Goal: Information Seeking & Learning: Find specific fact

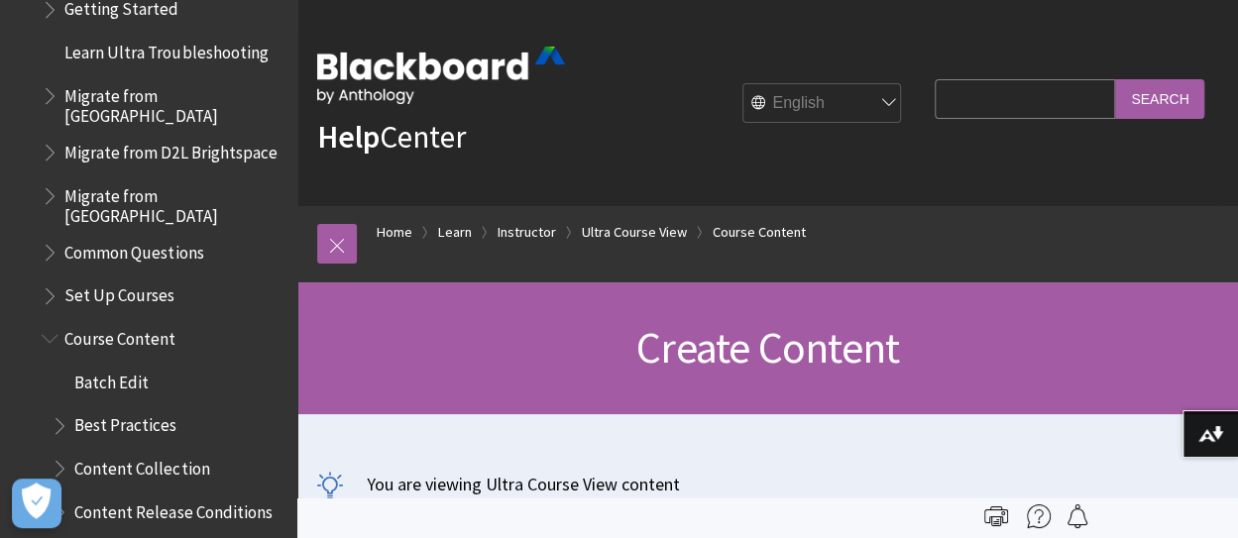
scroll to position [1884, 0]
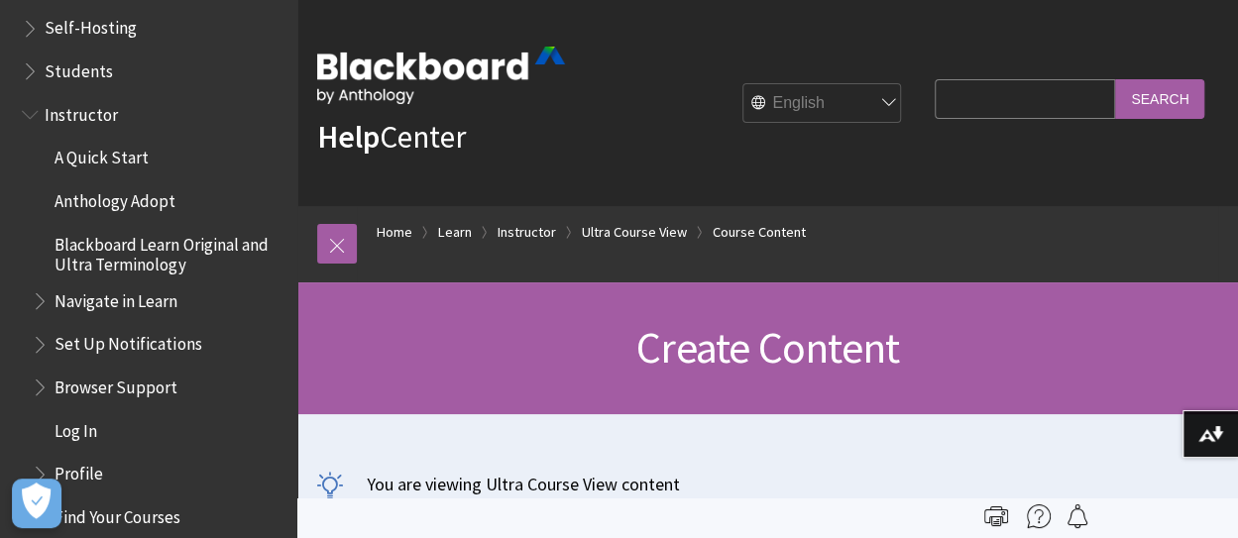
click at [987, 102] on input "Search Query" at bounding box center [1024, 98] width 180 height 39
type input "staff attachment"
click at [1115, 79] on input "Search" at bounding box center [1159, 98] width 89 height 39
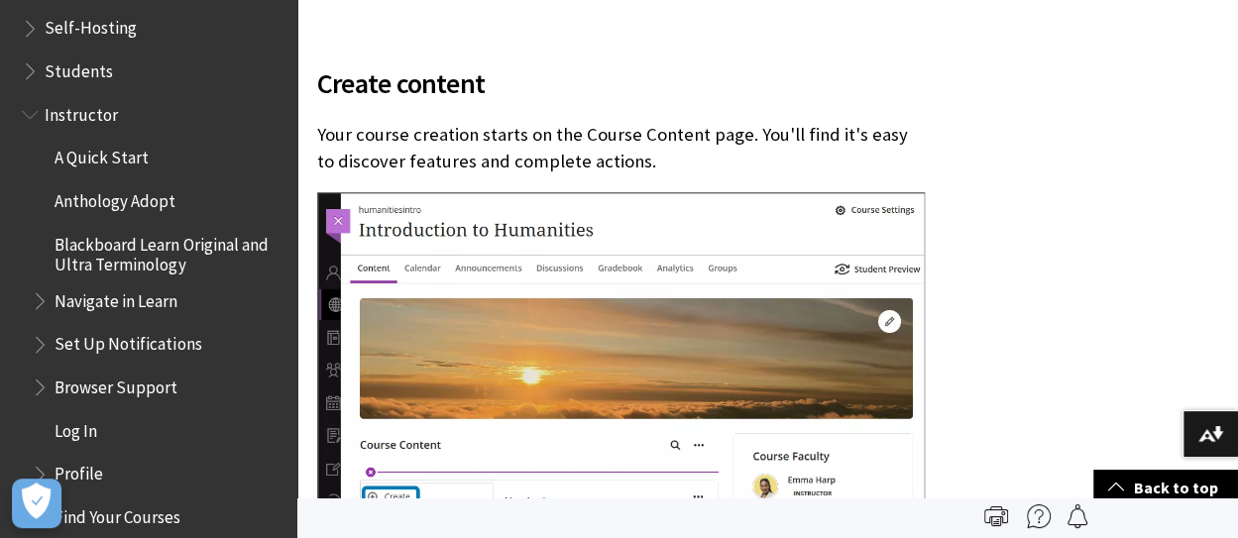
scroll to position [297, 0]
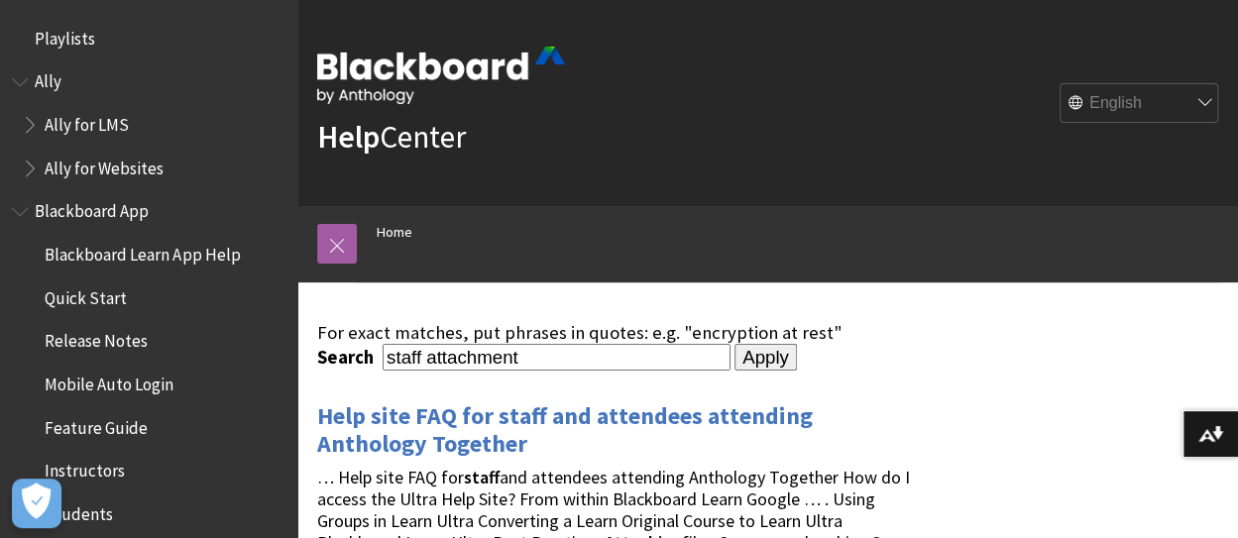
click at [527, 354] on input "staff attachment" at bounding box center [556, 357] width 348 height 27
click at [386, 350] on input "staff attachment"" at bounding box center [556, 357] width 348 height 27
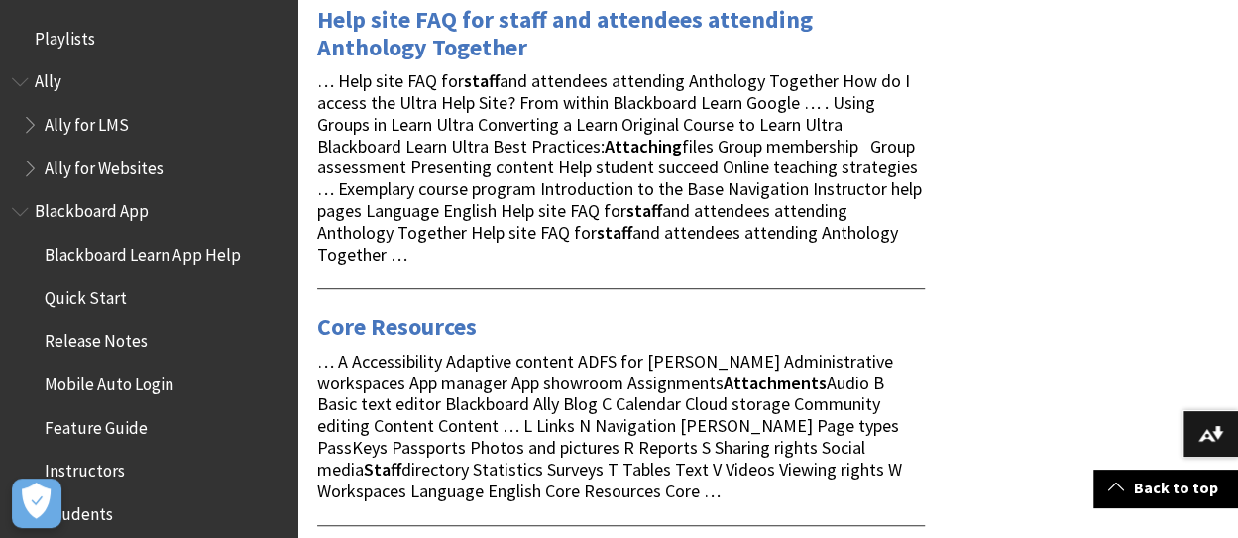
scroll to position [99, 0]
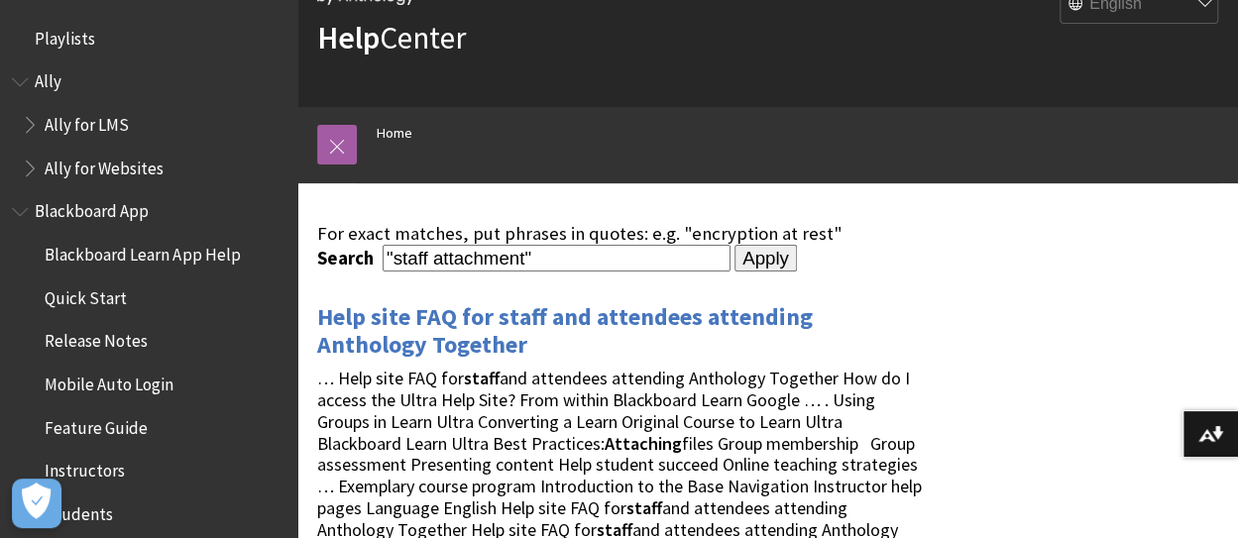
type input ""staff attachment""
click at [743, 249] on input "Apply" at bounding box center [765, 259] width 62 height 28
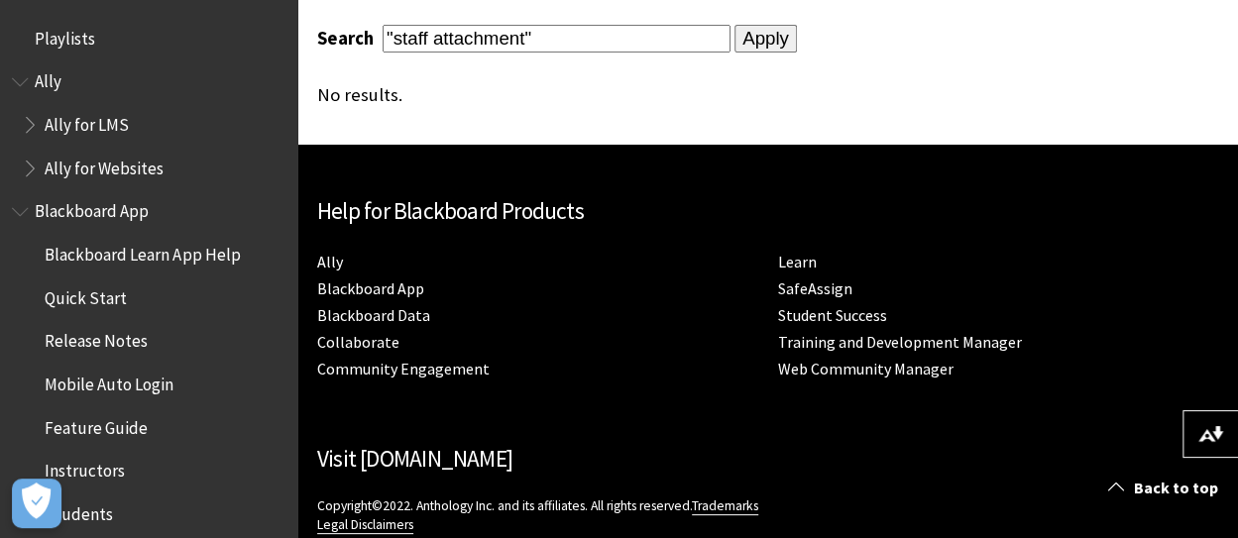
scroll to position [476, 0]
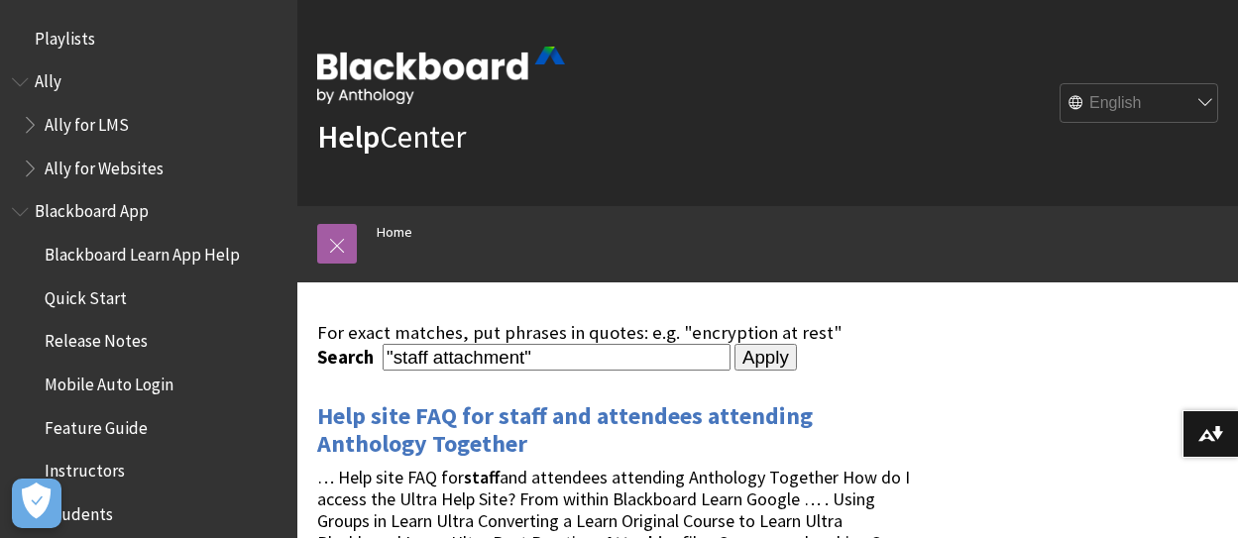
scroll to position [99, 0]
